Goal: Find contact information: Find contact information

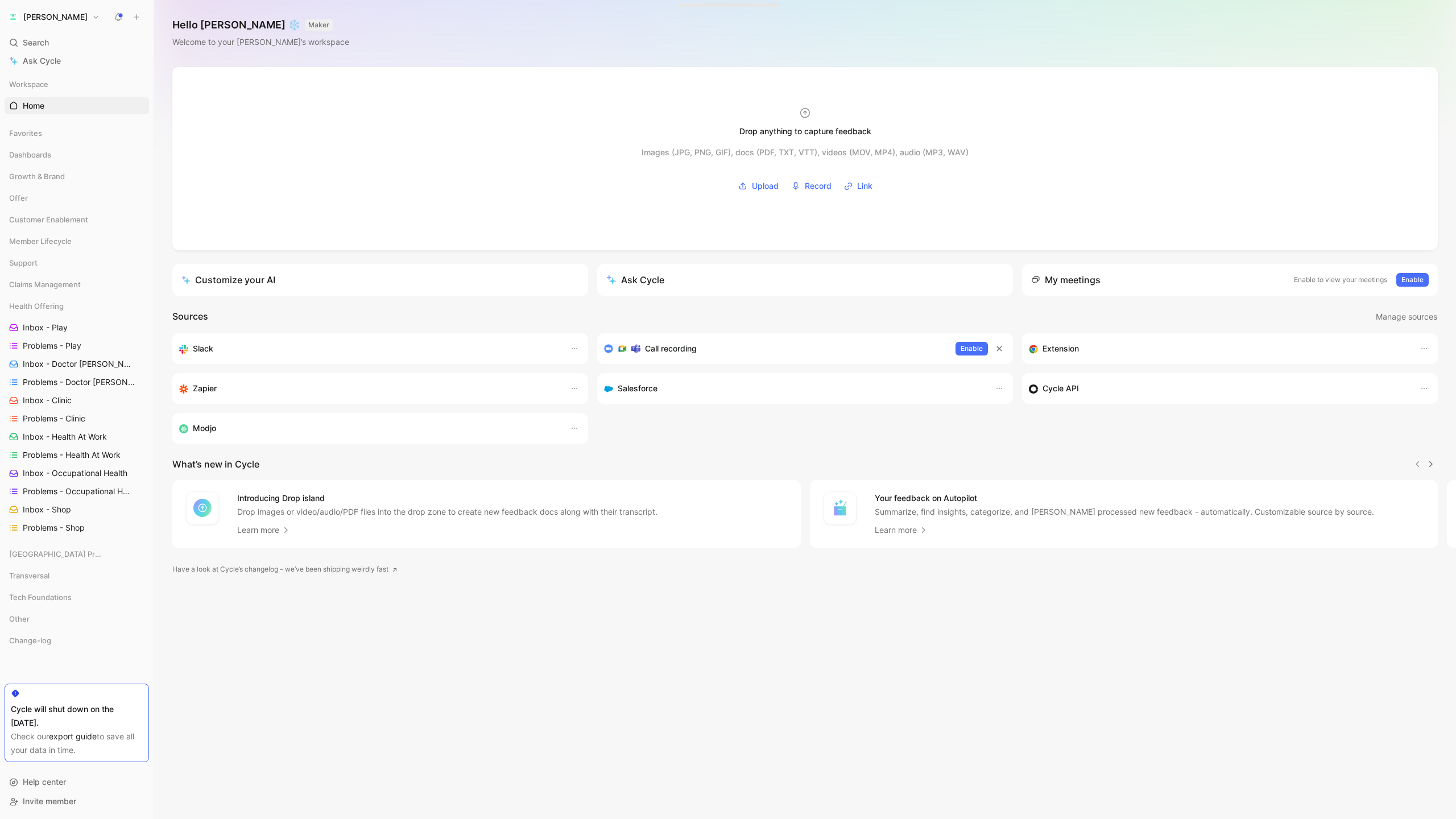
click at [39, 18] on h1 "[PERSON_NAME]" at bounding box center [55, 17] width 65 height 10
click at [82, 118] on div "Workspace settings G then S" at bounding box center [77, 117] width 140 height 18
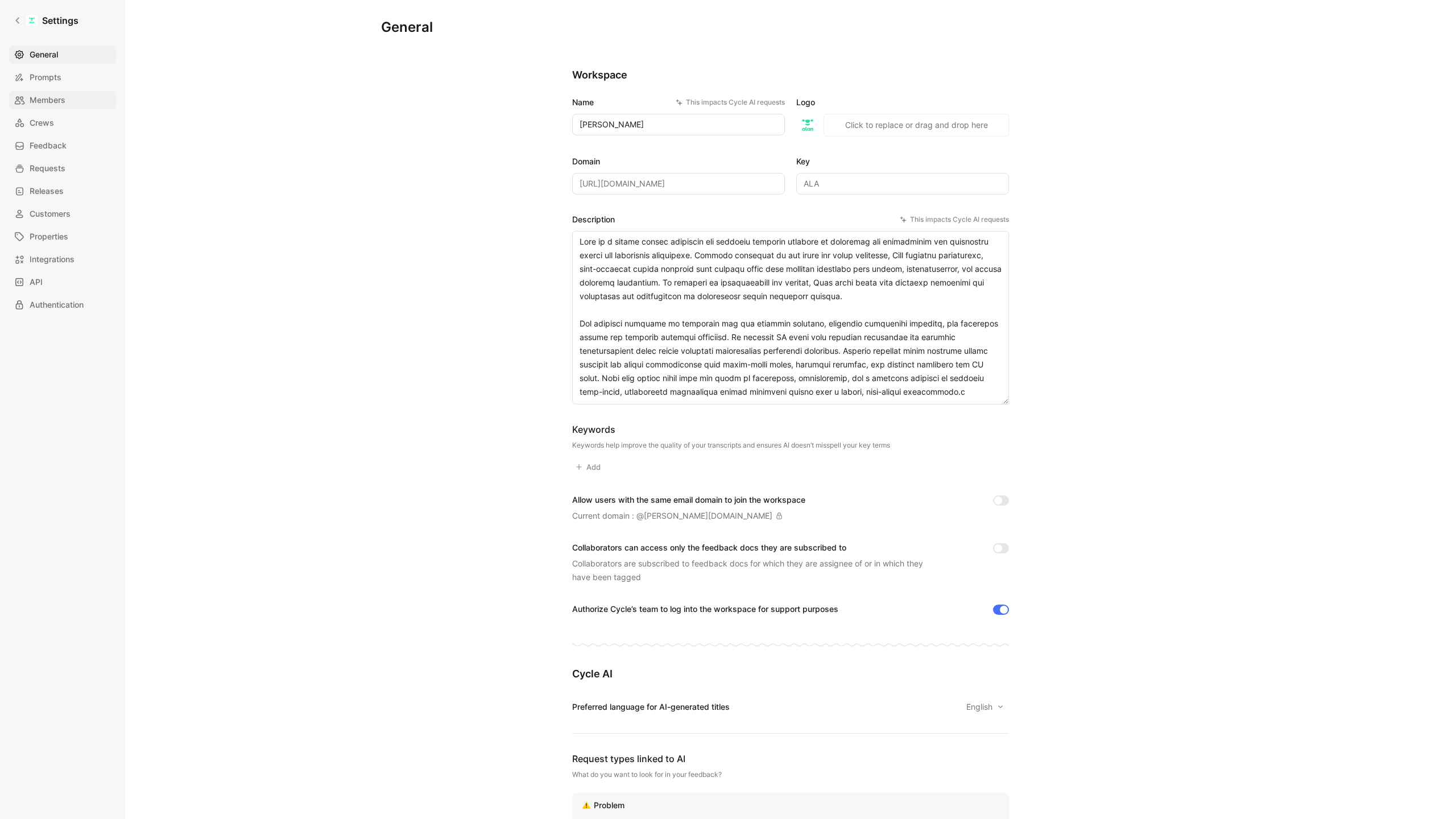
click at [43, 95] on span "Members" at bounding box center [47, 100] width 36 height 13
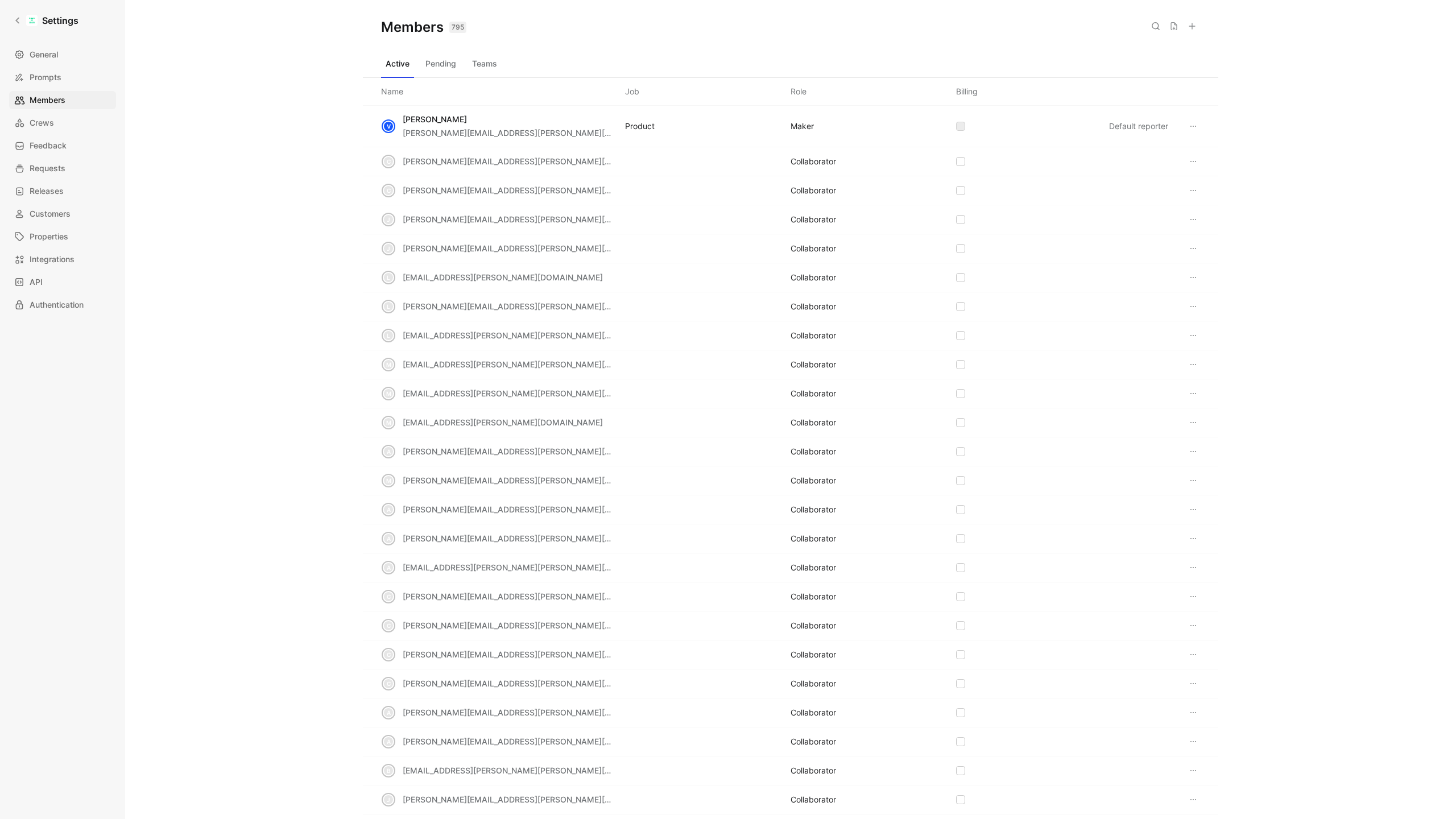
click at [1151, 30] on icon at bounding box center [1156, 26] width 9 height 9
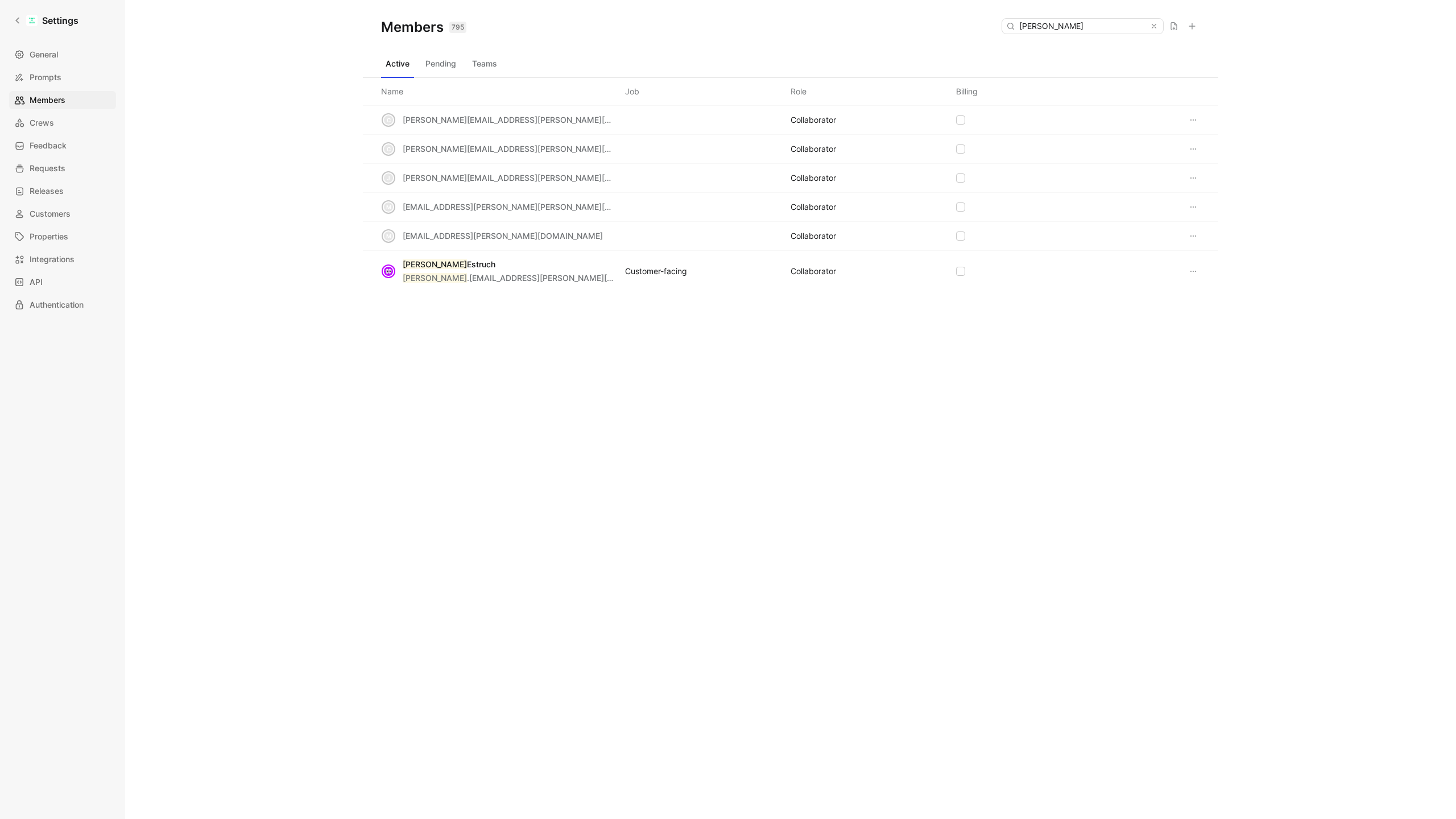
type input "[PERSON_NAME]"
click at [1191, 270] on icon at bounding box center [1193, 271] width 9 height 9
click at [21, 27] on link "Settings" at bounding box center [46, 20] width 74 height 23
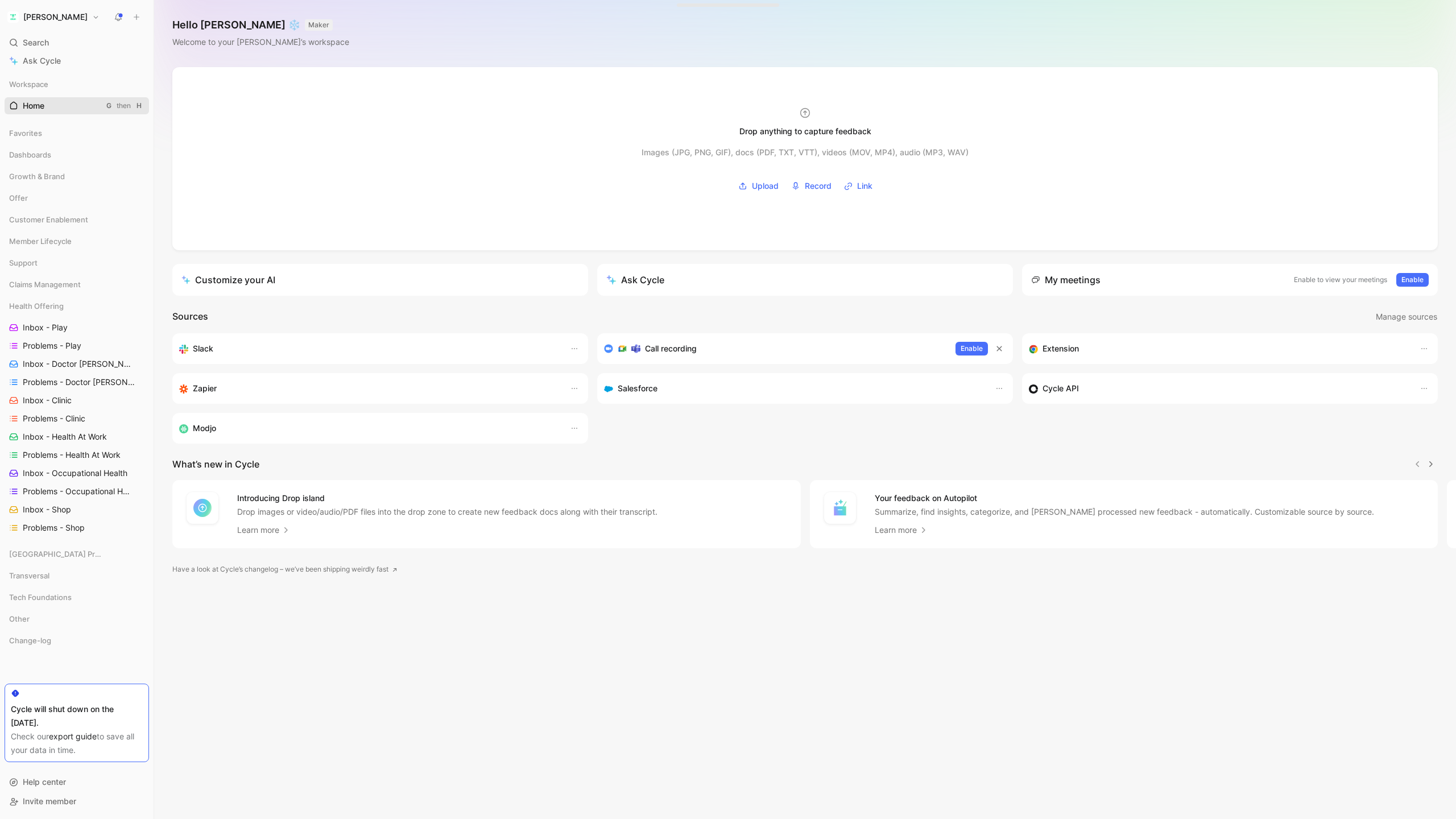
click at [39, 110] on span "Home" at bounding box center [34, 106] width 22 height 12
click at [59, 330] on span "Inbox - Play" at bounding box center [45, 328] width 45 height 12
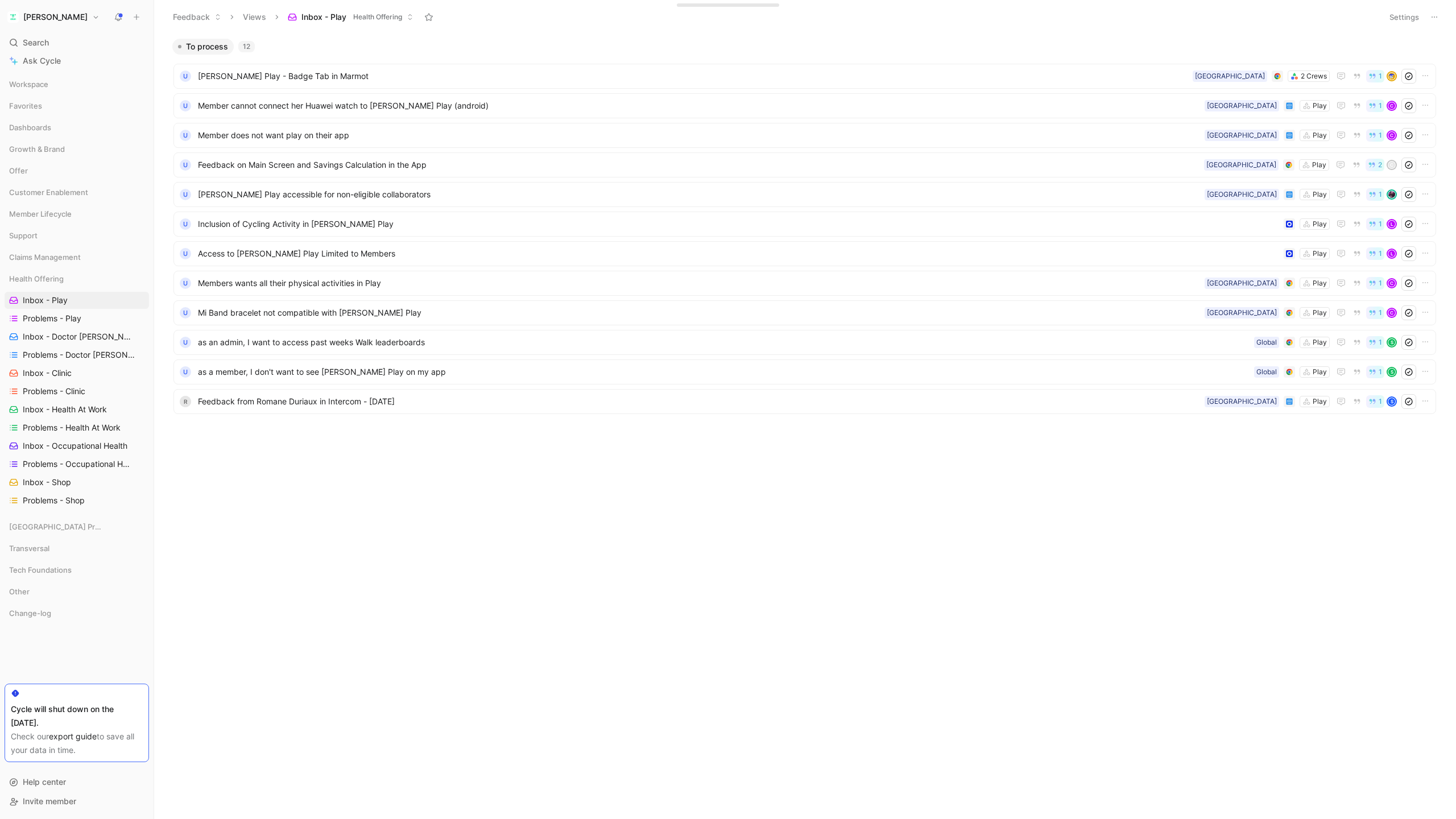
click at [40, 13] on button "[PERSON_NAME]" at bounding box center [53, 17] width 98 height 16
click at [65, 113] on div "Workspace settings G then S" at bounding box center [77, 117] width 140 height 18
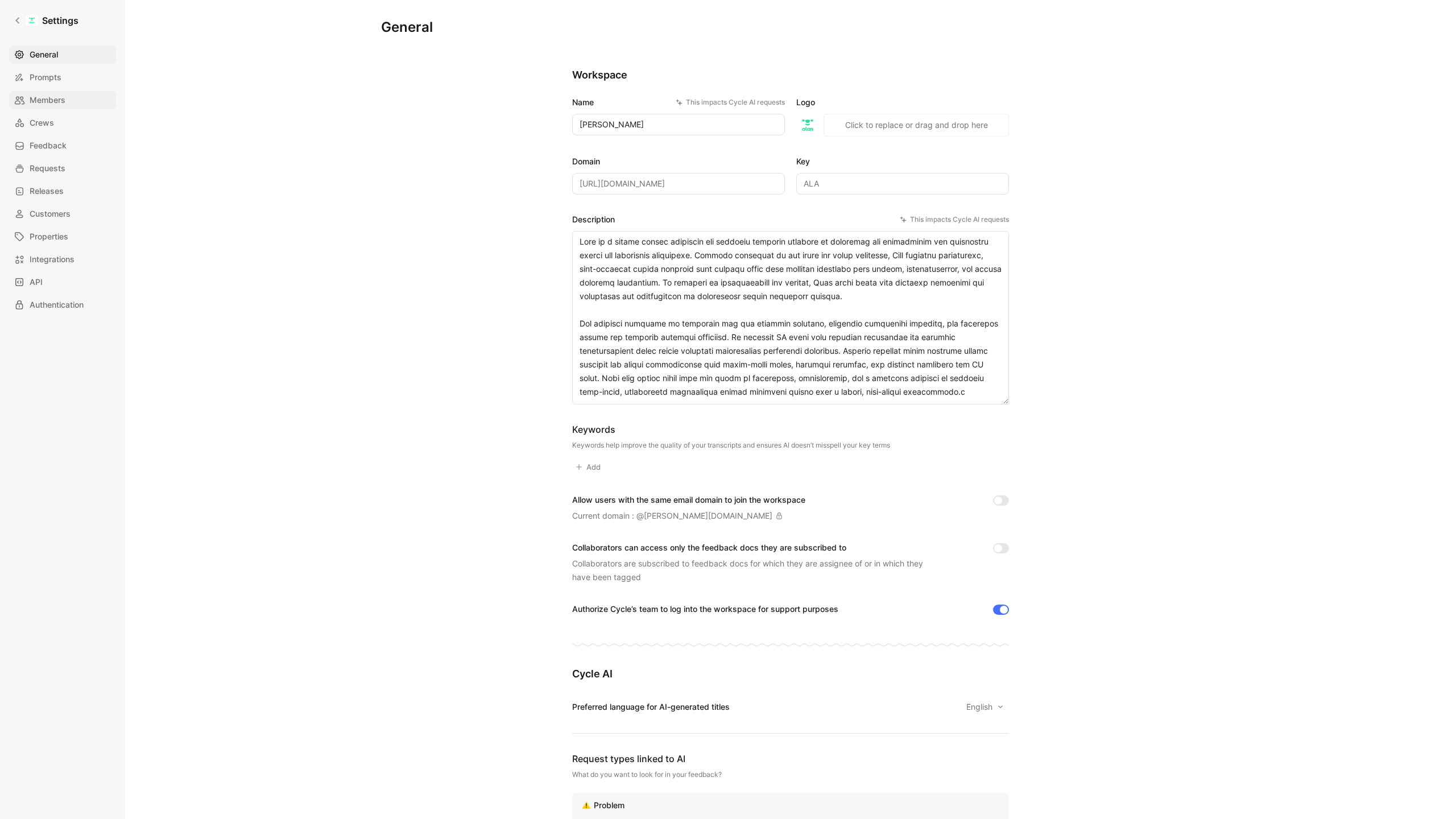
click at [40, 104] on span "Members" at bounding box center [47, 100] width 36 height 13
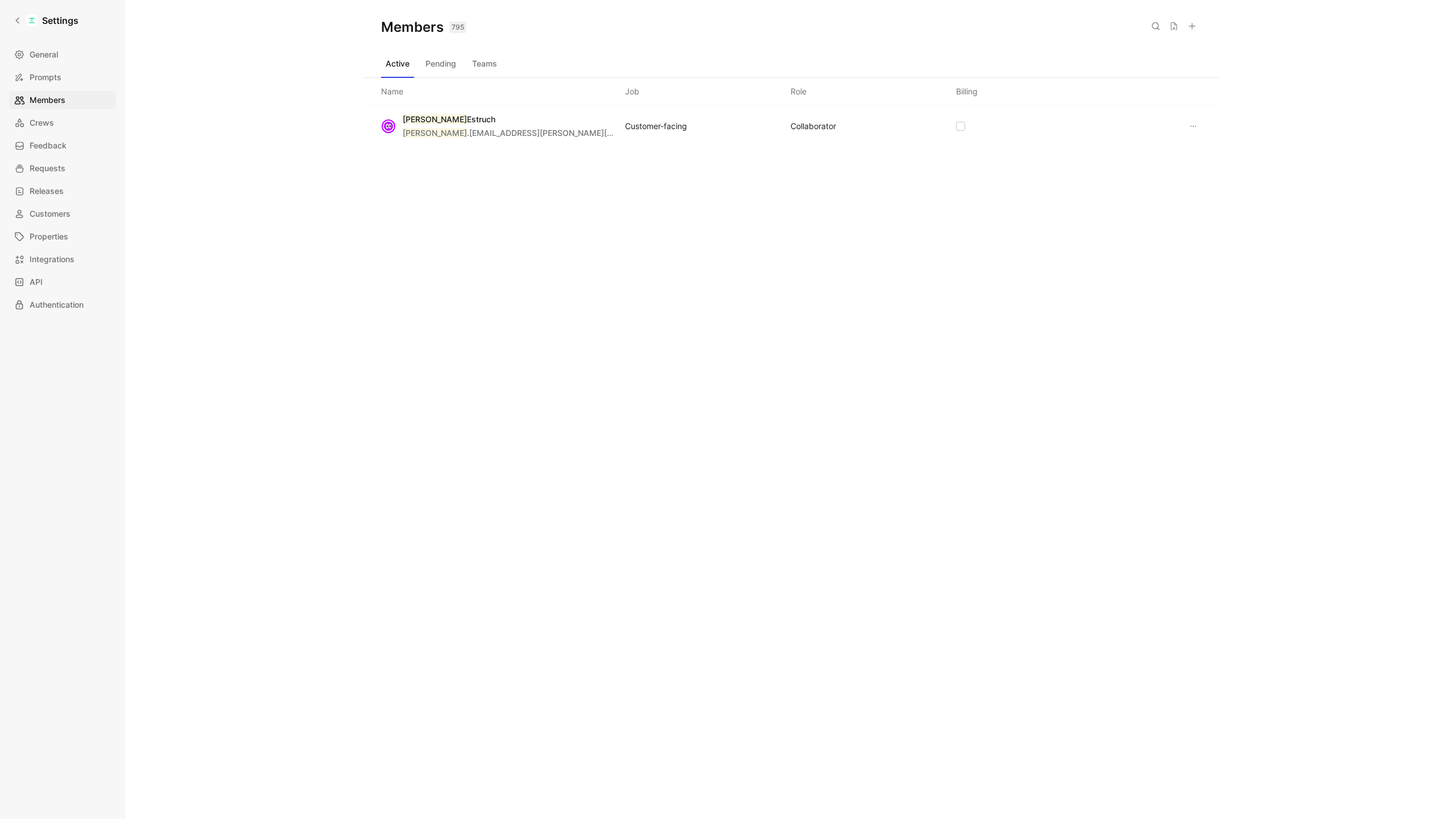
drag, startPoint x: 504, startPoint y: 130, endPoint x: 402, endPoint y: 127, distance: 102.0
click at [402, 127] on div "[PERSON_NAME] [PERSON_NAME] .[PERSON_NAME][EMAIL_ADDRESS][PERSON_NAME][DOMAIN_N…" at bounding box center [791, 127] width 855 height 41
copy span "[PERSON_NAME] .[PERSON_NAME][EMAIL_ADDRESS][PERSON_NAME][DOMAIN_NAME]"
